Goal: Find specific page/section: Find specific page/section

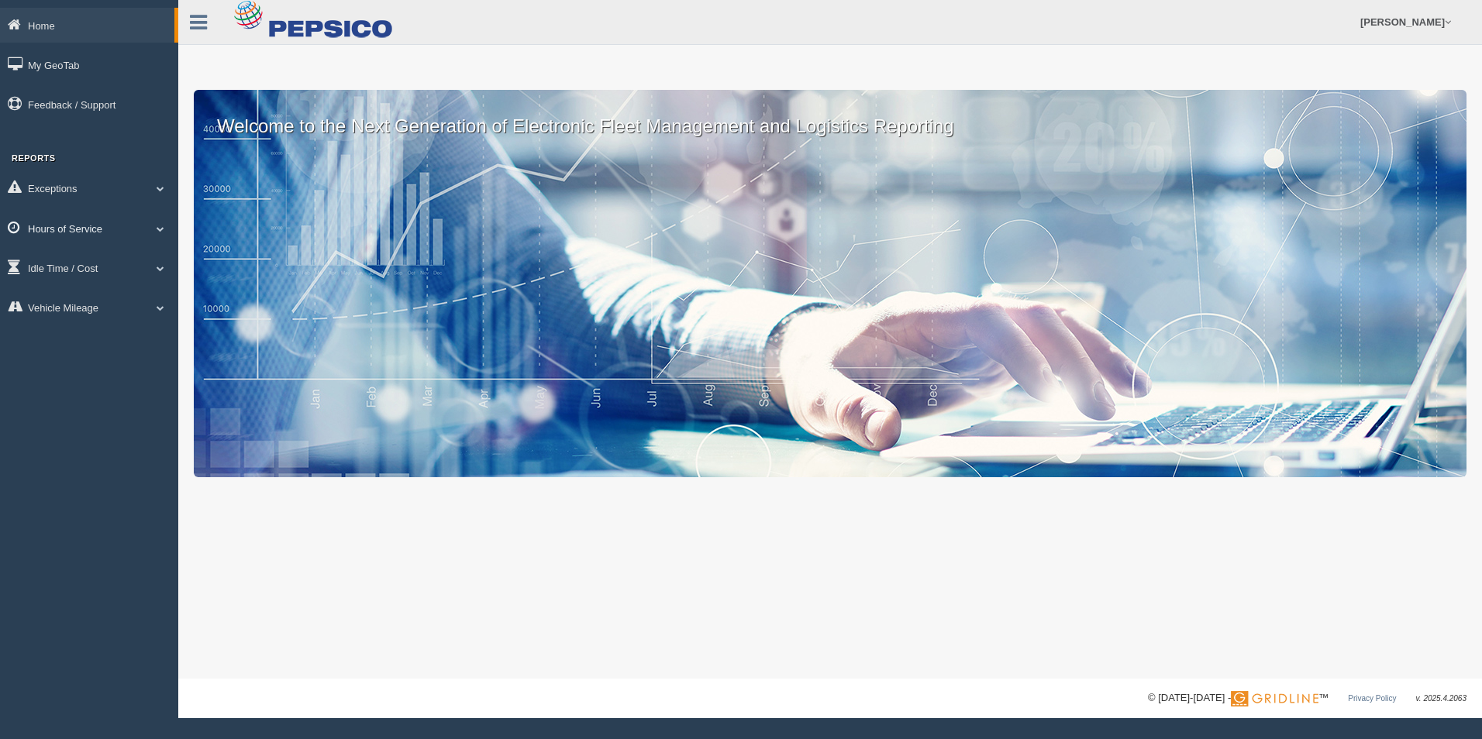
click at [155, 226] on span at bounding box center [160, 229] width 20 height 8
click at [137, 261] on link "HOS Explanation Reports" at bounding box center [101, 264] width 146 height 28
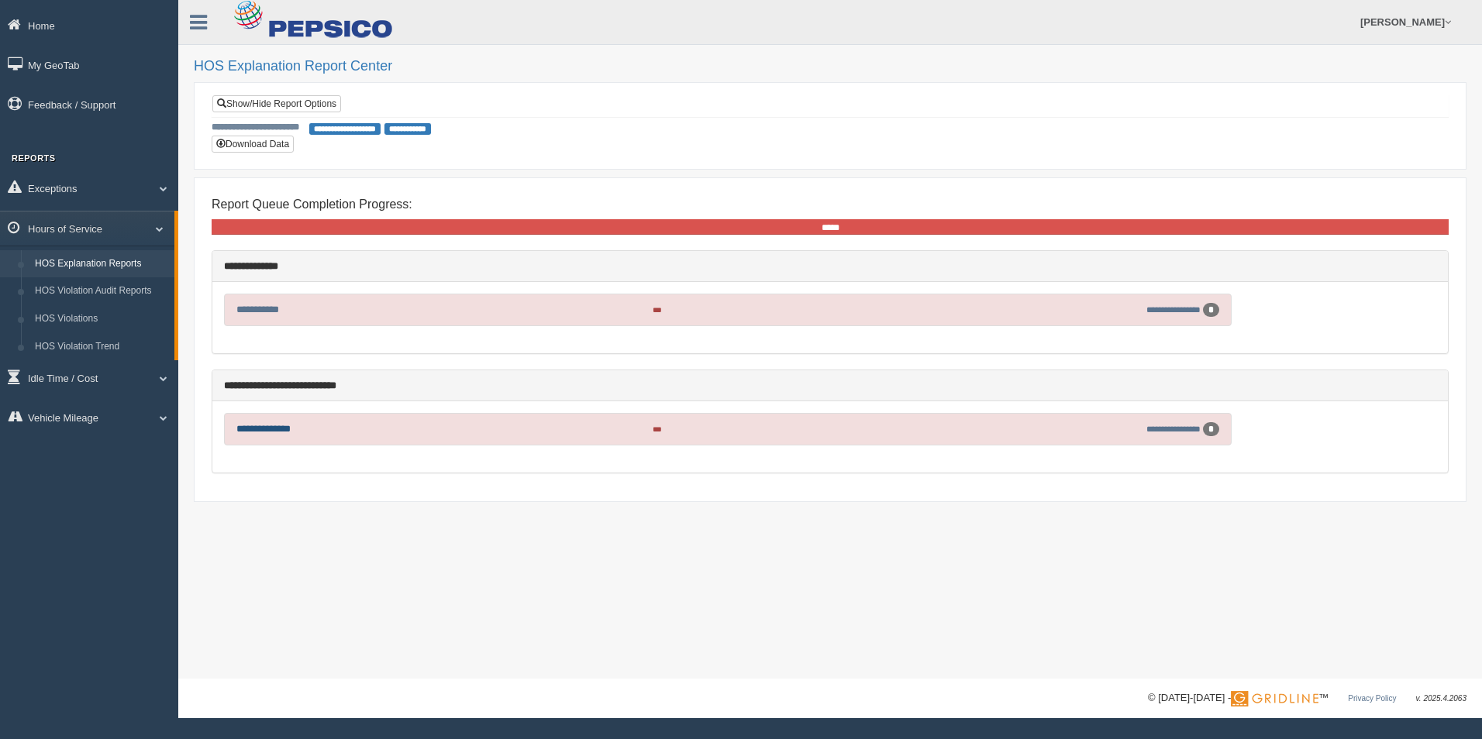
click at [291, 429] on link "**********" at bounding box center [263, 429] width 54 height 10
